Goal: Find specific page/section: Find specific page/section

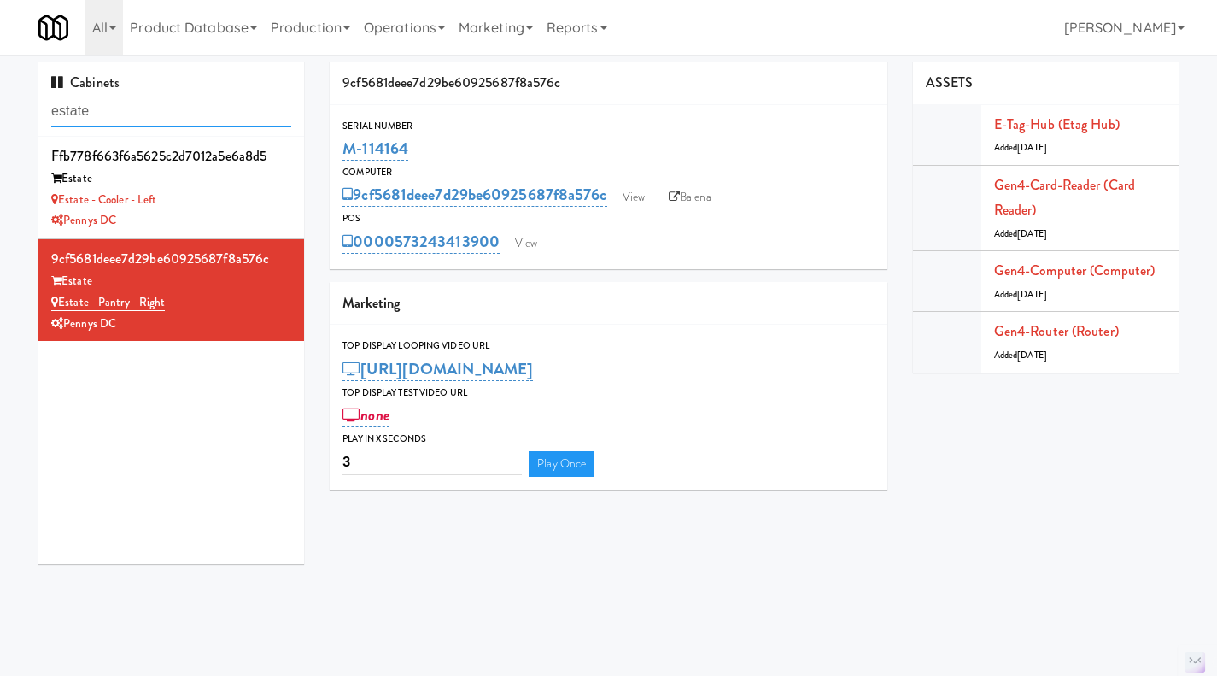
click at [152, 113] on input "estate" at bounding box center [171, 112] width 240 height 32
paste input "M-150400"
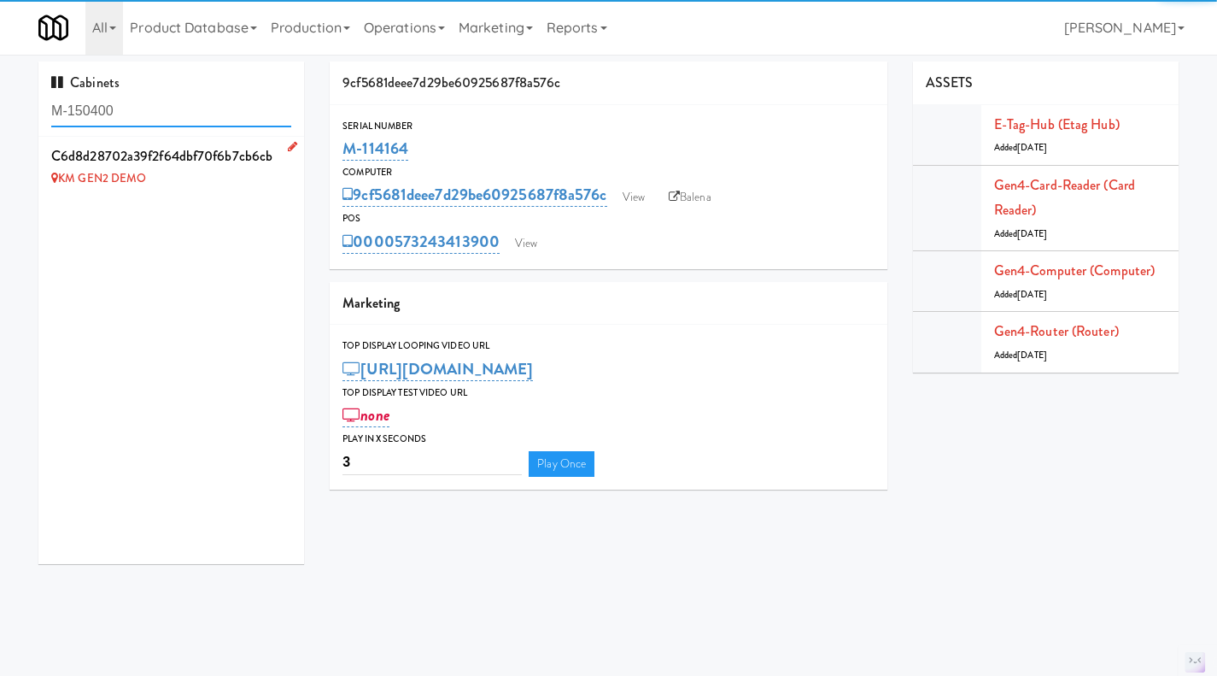
type input "M-150400"
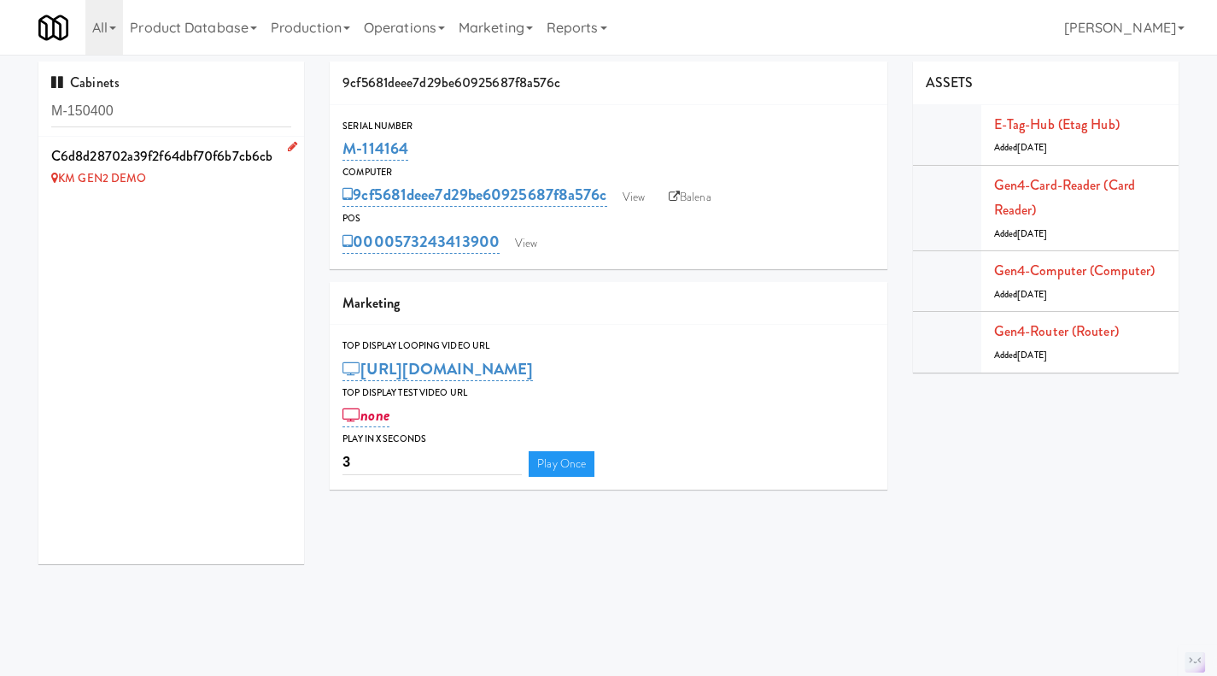
click at [202, 185] on div "KM GEN2 DEMO" at bounding box center [171, 178] width 240 height 21
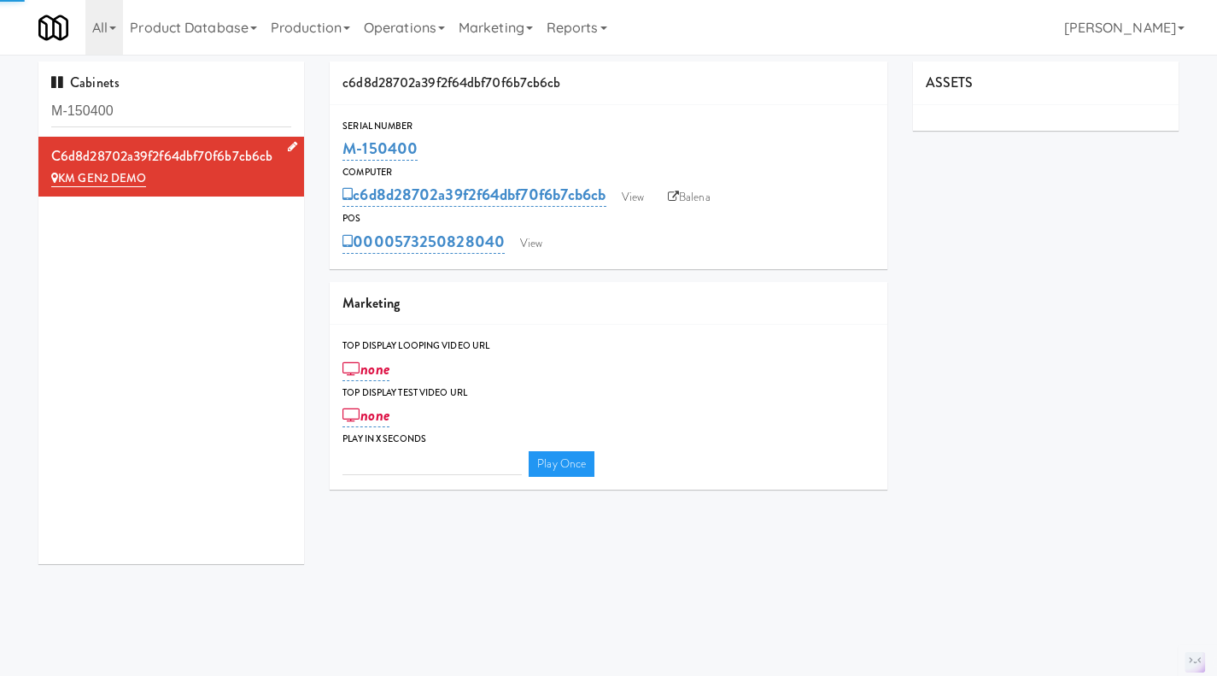
type input "3"
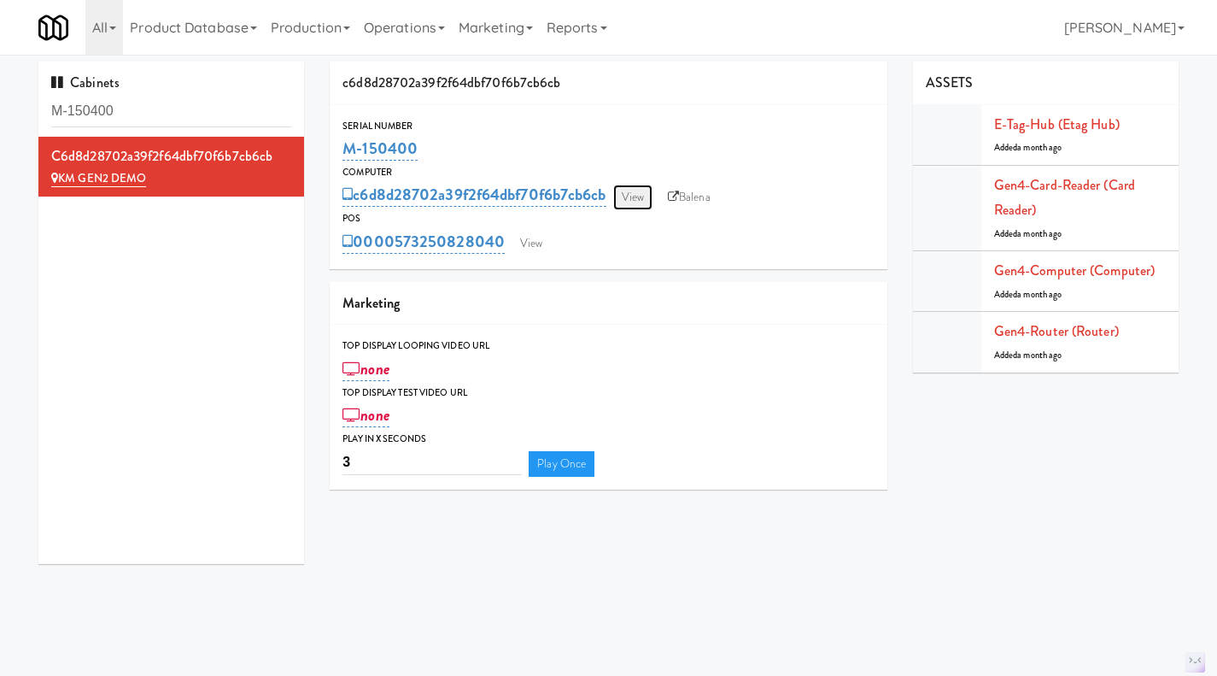
click at [633, 197] on link "View" at bounding box center [632, 197] width 39 height 26
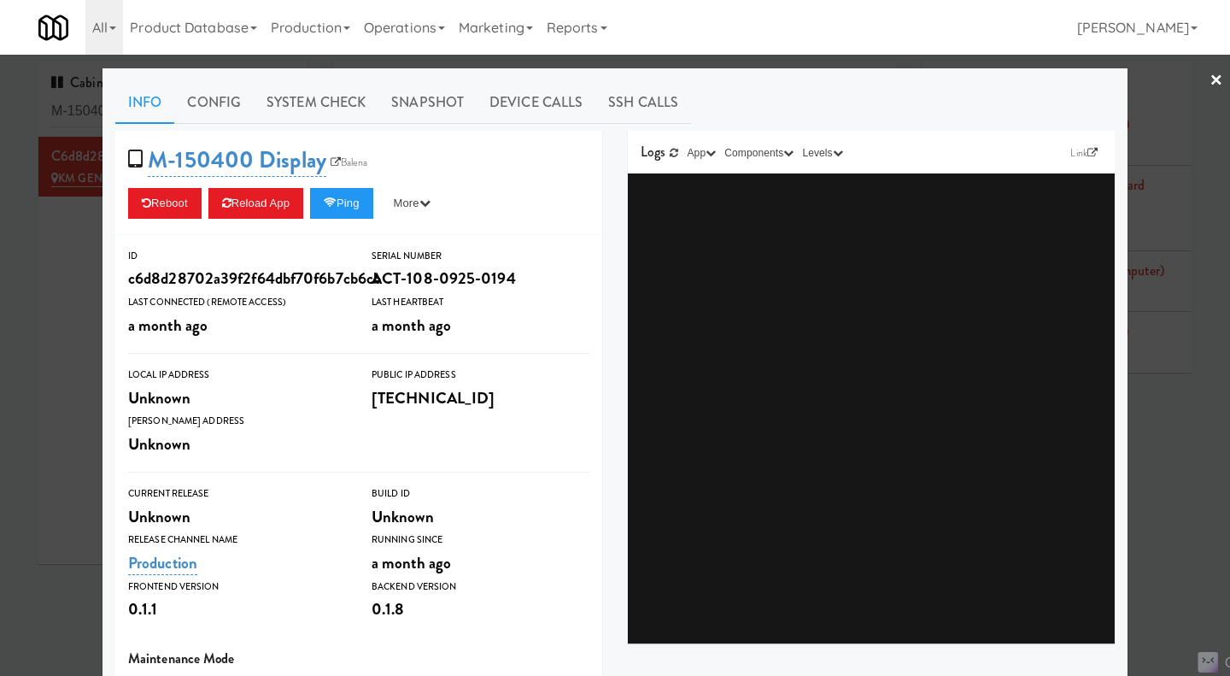
click at [776, 61] on div at bounding box center [615, 338] width 1230 height 676
